Goal: Task Accomplishment & Management: Use online tool/utility

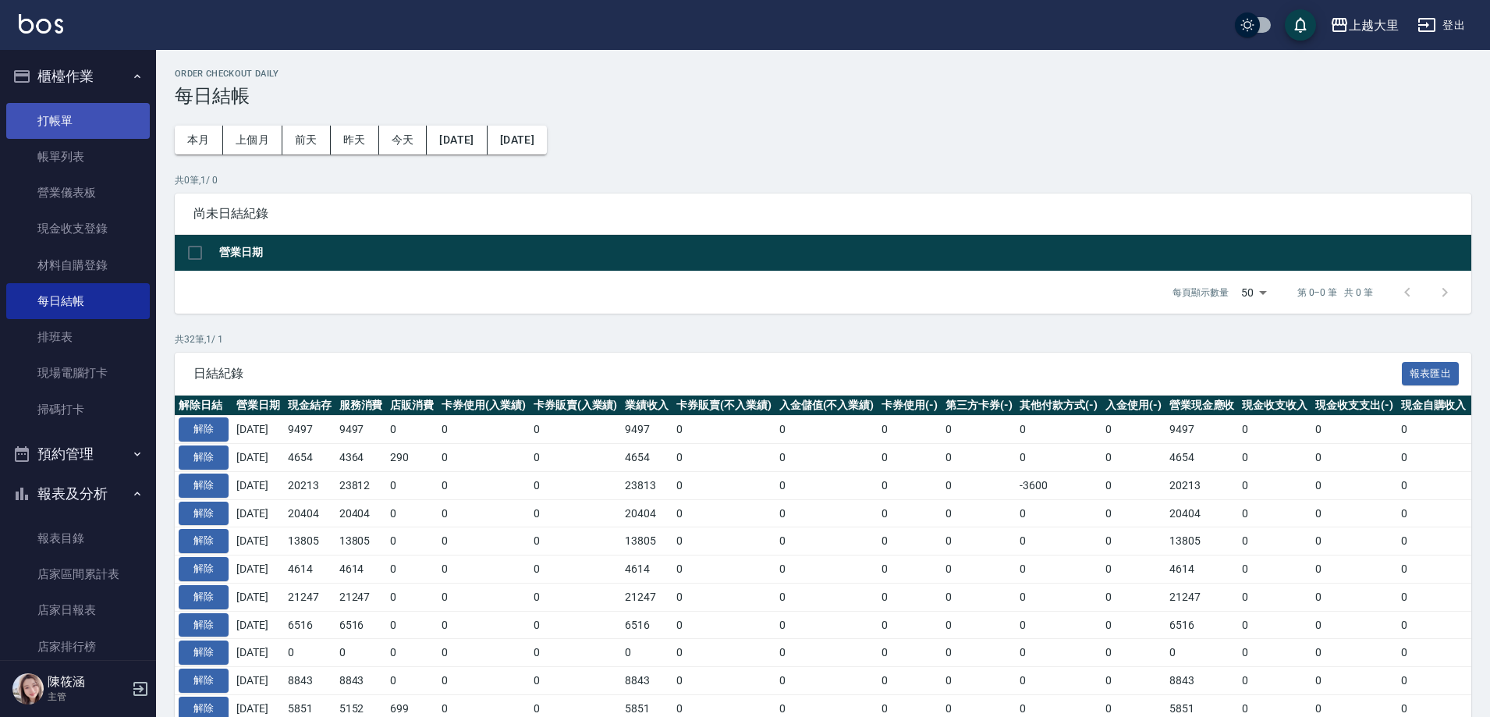
click at [73, 124] on link "打帳單" at bounding box center [78, 121] width 144 height 36
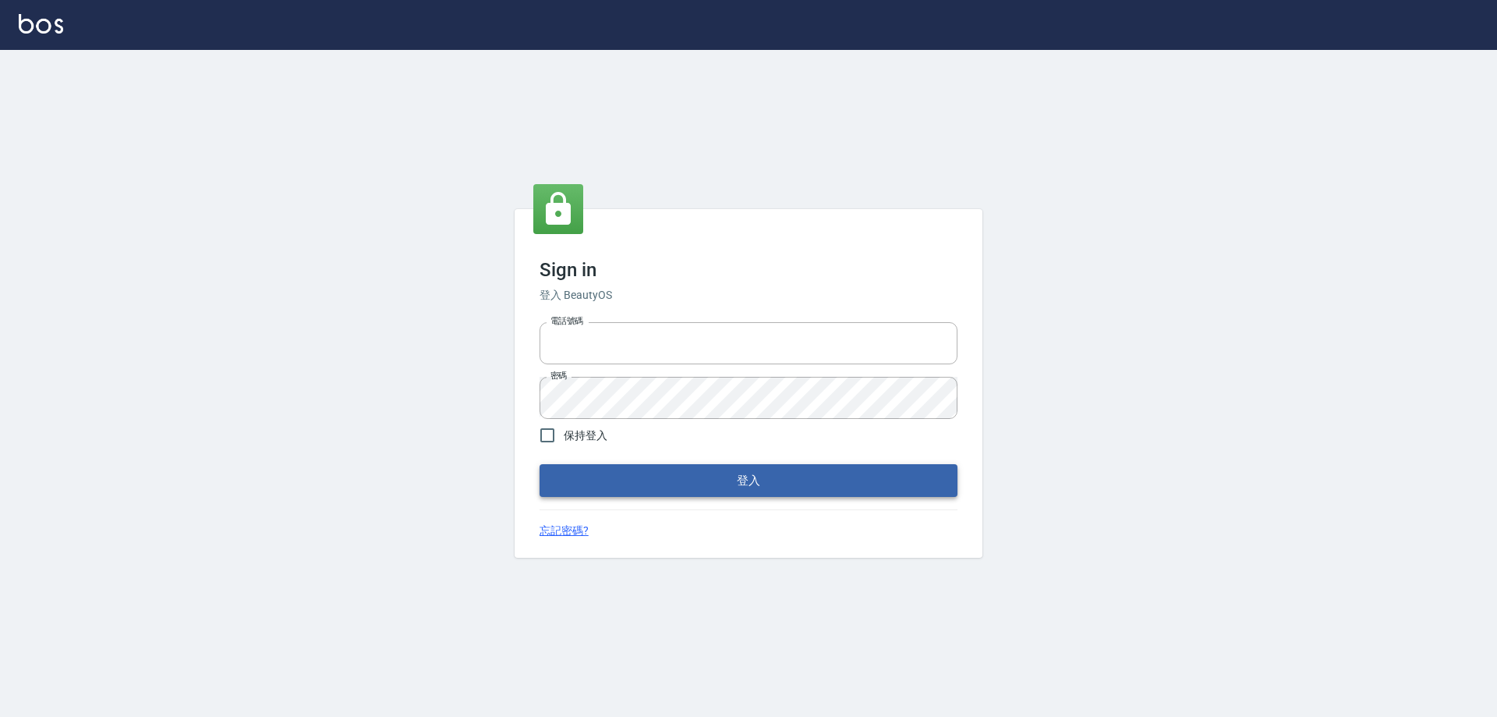
type input "0927586163"
click at [750, 480] on button "登入" at bounding box center [749, 480] width 418 height 33
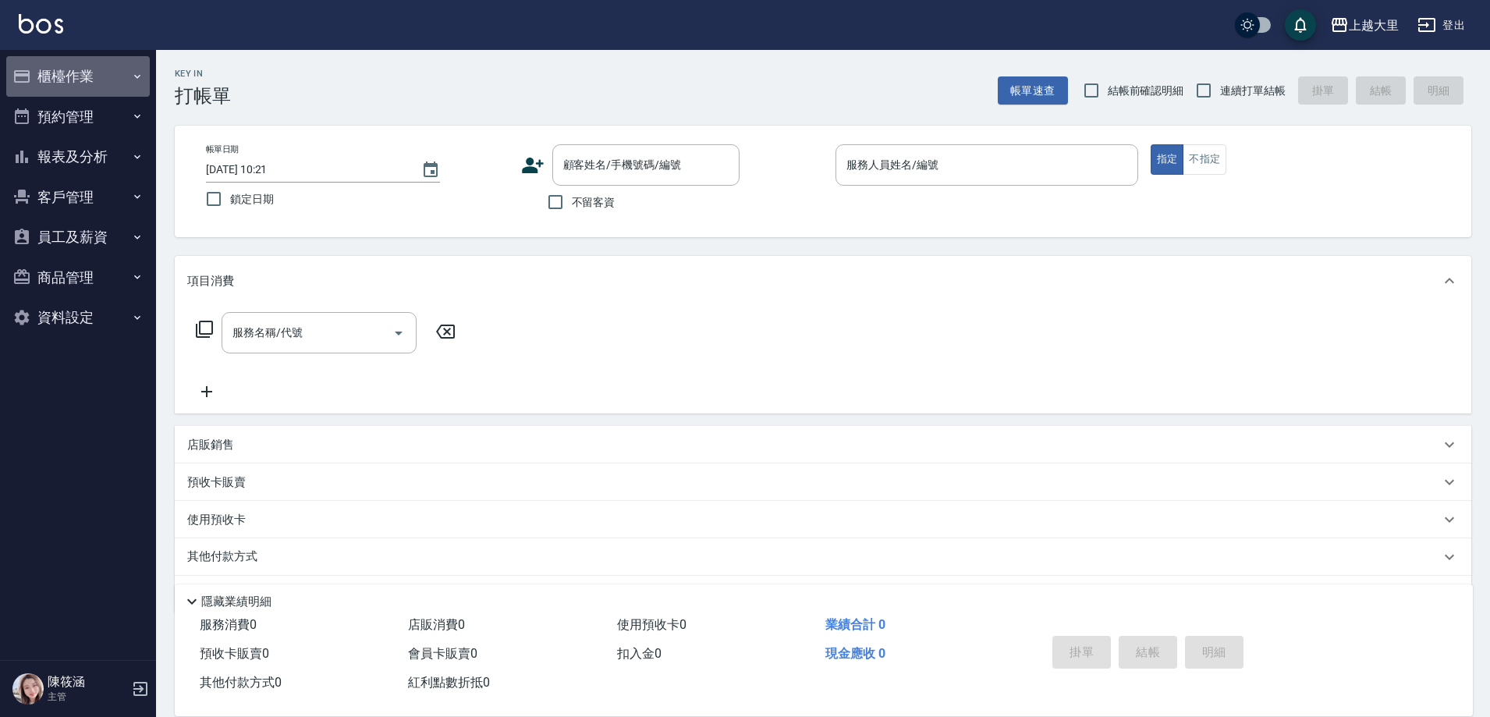
click at [48, 76] on button "櫃檯作業" at bounding box center [78, 76] width 144 height 41
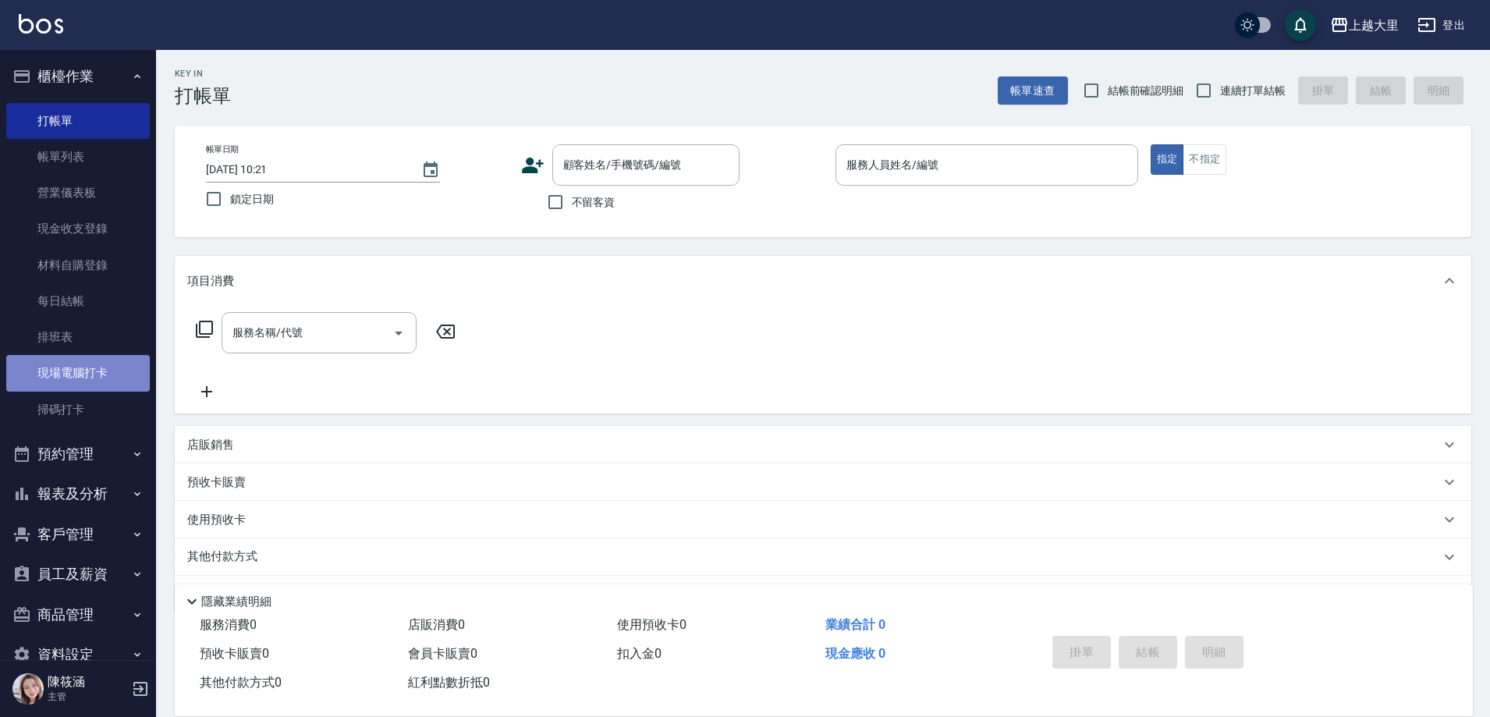
click at [78, 368] on link "現場電腦打卡" at bounding box center [78, 373] width 144 height 36
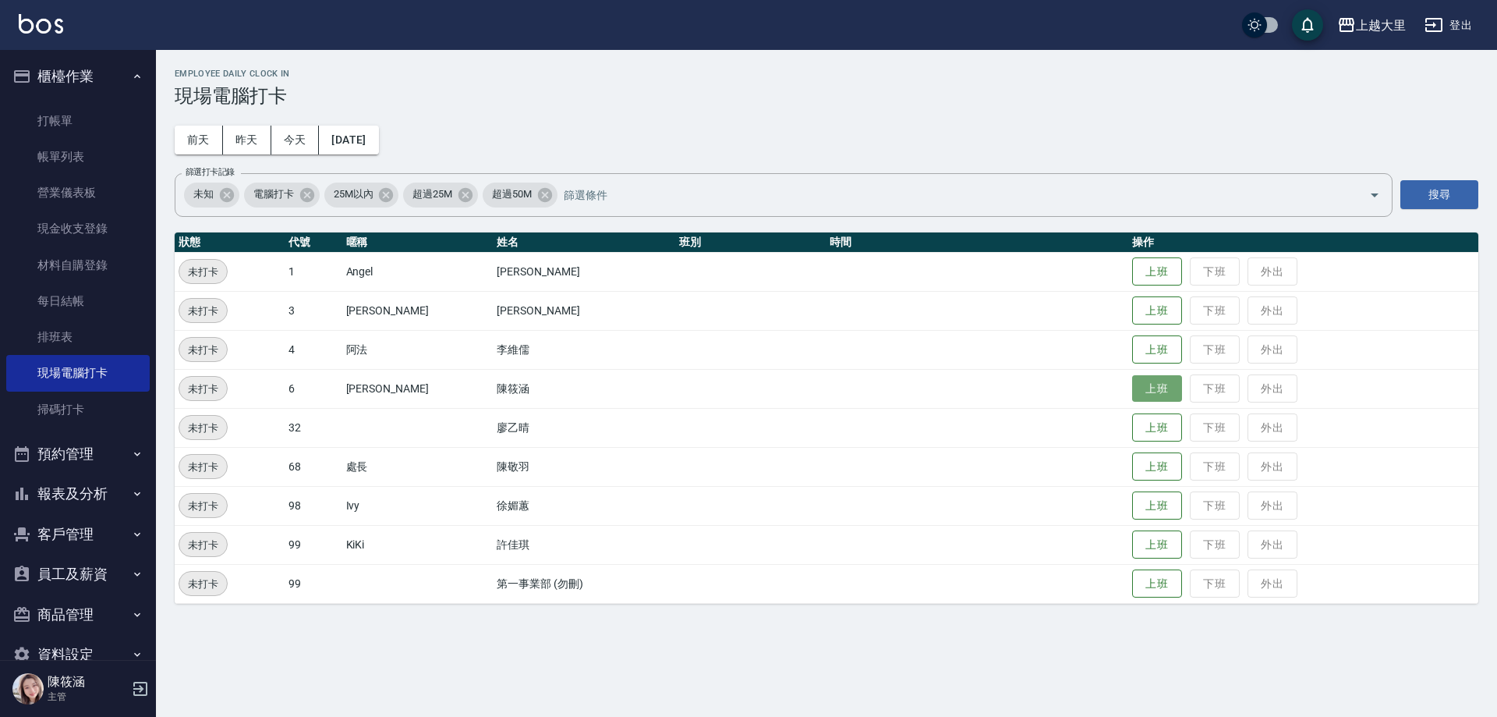
click at [1164, 393] on button "上班" at bounding box center [1157, 388] width 50 height 27
click at [1171, 309] on button "上班" at bounding box center [1157, 310] width 50 height 27
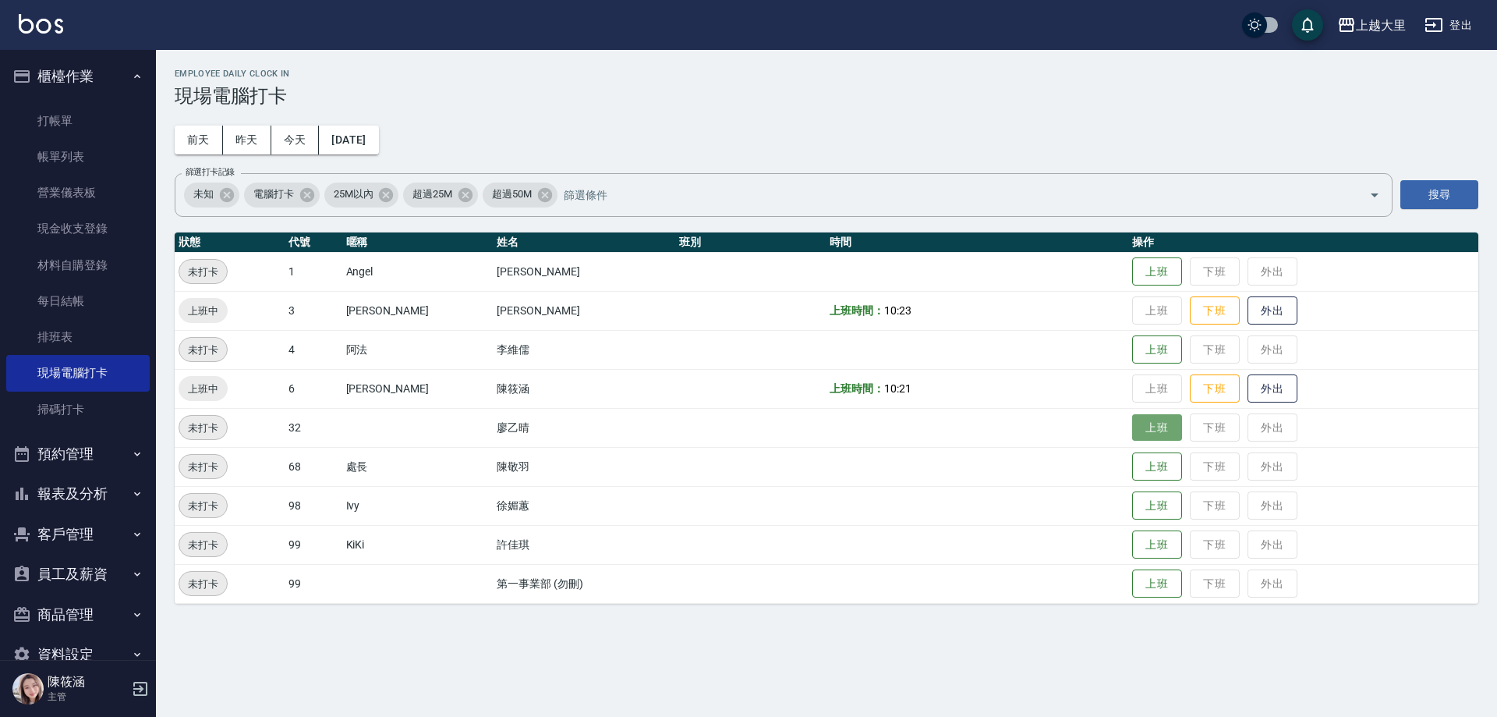
click at [1142, 422] on button "上班" at bounding box center [1157, 427] width 50 height 27
click at [1151, 507] on button "上班" at bounding box center [1157, 505] width 50 height 27
